Goal: Navigation & Orientation: Locate item on page

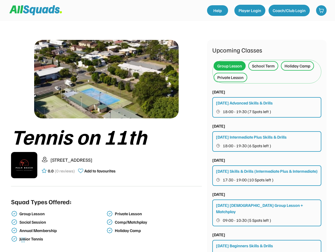
click at [167, 126] on div "Tennis on 11th" at bounding box center [106, 136] width 191 height 23
click at [167, 137] on div "Tennis on 11th" at bounding box center [106, 136] width 191 height 23
click at [167, 145] on div "Tennis on 11th" at bounding box center [106, 136] width 191 height 23
click at [167, 146] on div "Tennis on 11th" at bounding box center [106, 136] width 191 height 23
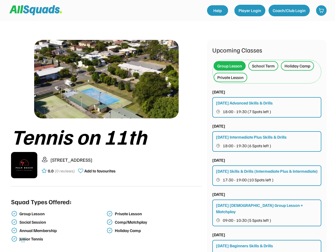
click at [106, 146] on div "Tennis on 11th" at bounding box center [106, 136] width 191 height 23
click at [106, 79] on img at bounding box center [106, 79] width 145 height 79
click at [106, 156] on div "[STREET_ADDRESS] 0.0 (0 reviews) Add to favourites" at bounding box center [106, 165] width 191 height 26
click at [106, 136] on div "Tennis on 11th" at bounding box center [106, 136] width 191 height 23
click at [106, 165] on div "[STREET_ADDRESS] 0.0 (0 reviews) Add to favourites" at bounding box center [122, 166] width 160 height 18
